Goal: Task Accomplishment & Management: Use online tool/utility

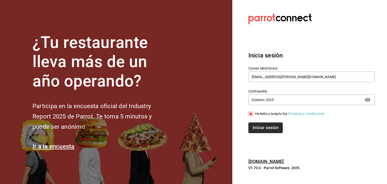
click at [254, 125] on button "Iniciar sesión" at bounding box center [265, 127] width 34 height 11
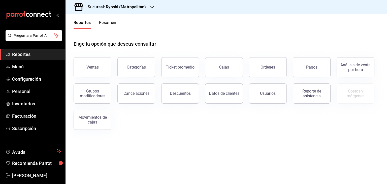
click at [142, 7] on h3 "Sucursal: Ryoshi (Metropolitan)" at bounding box center [115, 7] width 62 height 6
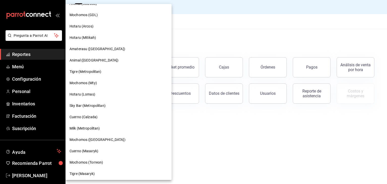
scroll to position [91, 0]
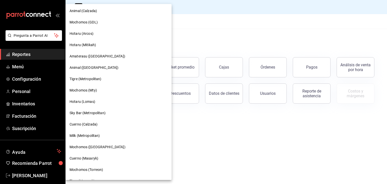
click at [112, 101] on div "Hotaru (Lomas)" at bounding box center [119, 101] width 98 height 5
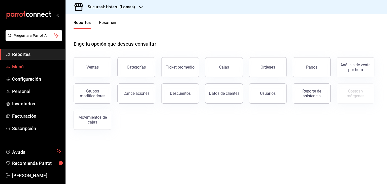
click at [20, 68] on span "Menú" at bounding box center [36, 66] width 49 height 7
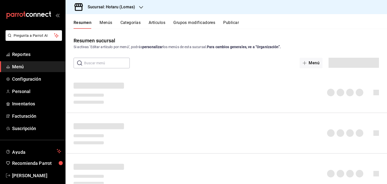
click at [159, 25] on button "Artículos" at bounding box center [157, 24] width 17 height 9
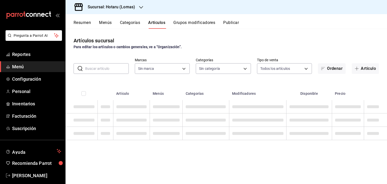
type input "3e56ebbd-5443-43e7-93f2-907a73195741"
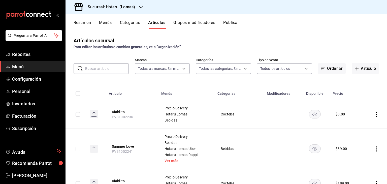
type input "d2c2563c-d5c5-46b9-9f01-f1e2aab5430a,638577fb-faa8-46b9-8ec2-f5273865829f,f7abd…"
click at [118, 66] on input "text" at bounding box center [107, 68] width 44 height 10
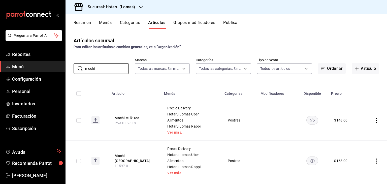
type input "mochi"
click at [235, 90] on th "Categorías" at bounding box center [239, 92] width 36 height 16
